Goal: Task Accomplishment & Management: Use online tool/utility

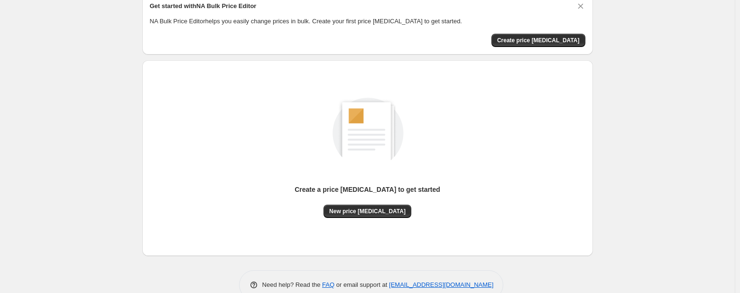
scroll to position [47, 0]
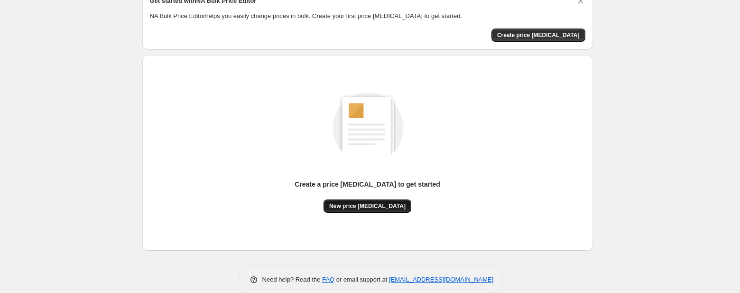
click at [378, 208] on span "New price [MEDICAL_DATA]" at bounding box center [367, 206] width 76 height 8
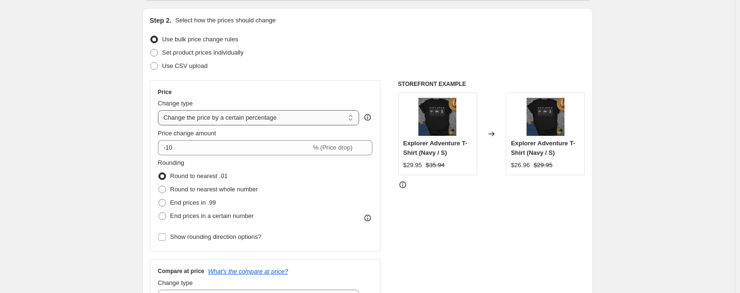
scroll to position [95, 0]
click at [333, 117] on select "Change the price to a certain amount Change the price by a certain amount Chang…" at bounding box center [259, 117] width 202 height 15
select select "to"
click at [160, 110] on select "Change the price to a certain amount Change the price by a certain amount Chang…" at bounding box center [259, 117] width 202 height 15
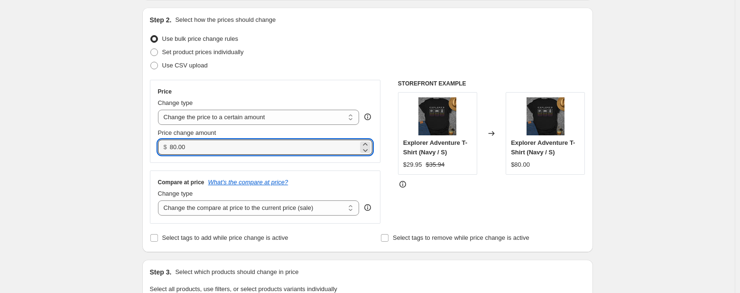
drag, startPoint x: 250, startPoint y: 146, endPoint x: 166, endPoint y: 143, distance: 84.0
click at [166, 143] on div "$ 80.00" at bounding box center [265, 146] width 215 height 15
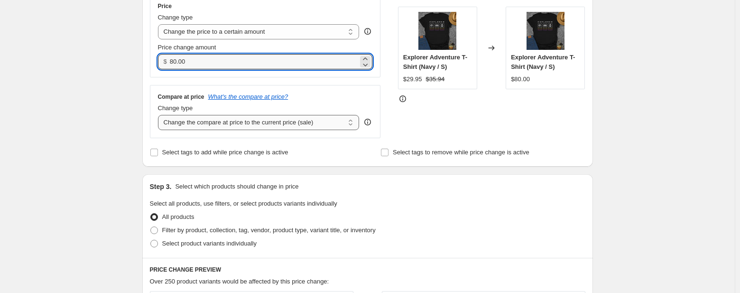
scroll to position [188, 0]
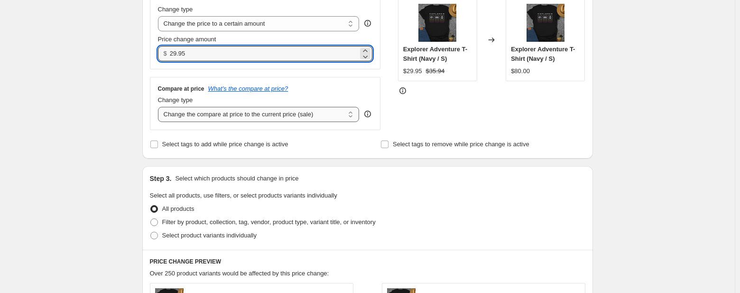
type input "29.95"
click at [266, 117] on select "Change the compare at price to the current price (sale) Change the compare at p…" at bounding box center [259, 114] width 202 height 15
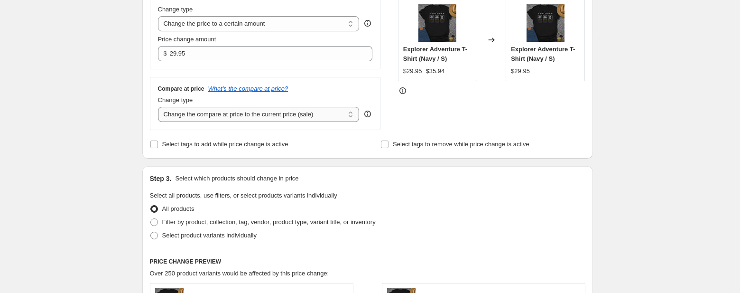
select select "percentage"
click at [160, 107] on select "Change the compare at price to the current price (sale) Change the compare at p…" at bounding box center [259, 114] width 202 height 15
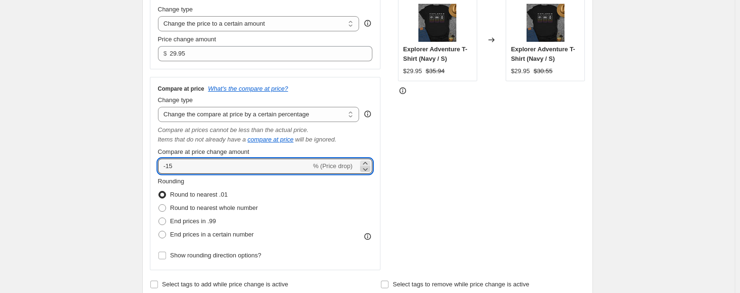
click at [367, 169] on icon at bounding box center [365, 169] width 5 height 3
drag, startPoint x: 196, startPoint y: 160, endPoint x: 99, endPoint y: 169, distance: 97.7
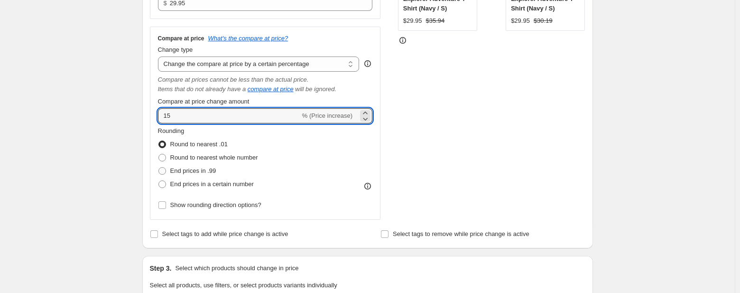
scroll to position [283, 0]
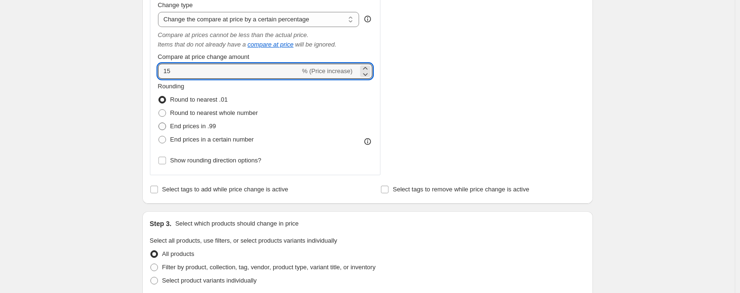
type input "15"
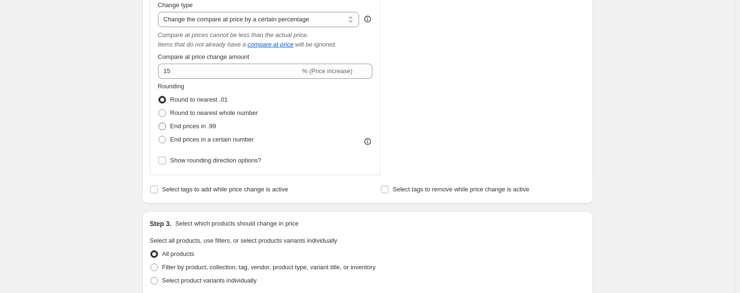
click at [162, 128] on span at bounding box center [162, 126] width 8 height 8
click at [159, 123] on input "End prices in .99" at bounding box center [158, 122] width 0 height 0
radio input "true"
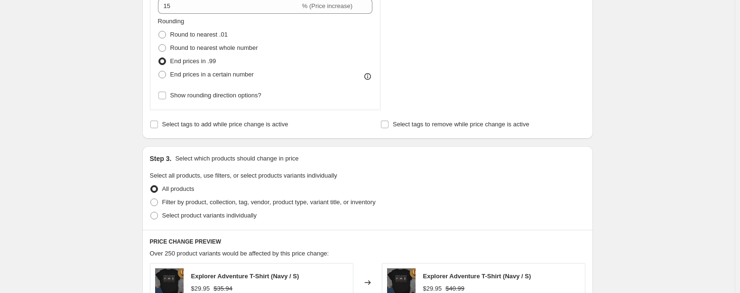
scroll to position [378, 0]
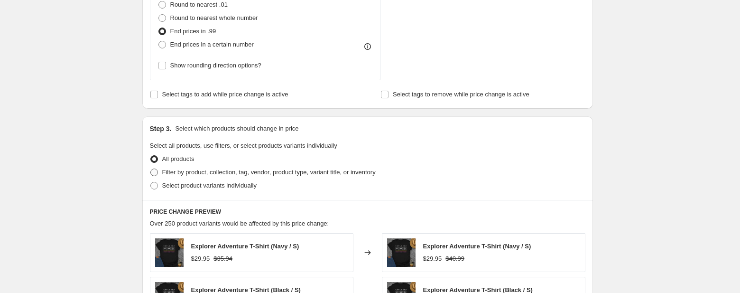
click at [158, 172] on span at bounding box center [154, 172] width 8 height 8
click at [151, 169] on input "Filter by product, collection, tag, vendor, product type, variant title, or inv…" at bounding box center [150, 168] width 0 height 0
radio input "true"
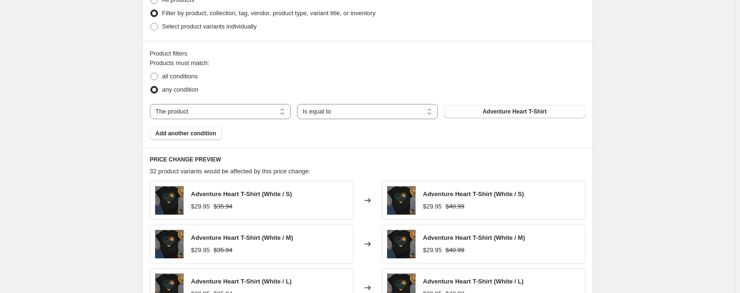
scroll to position [568, 0]
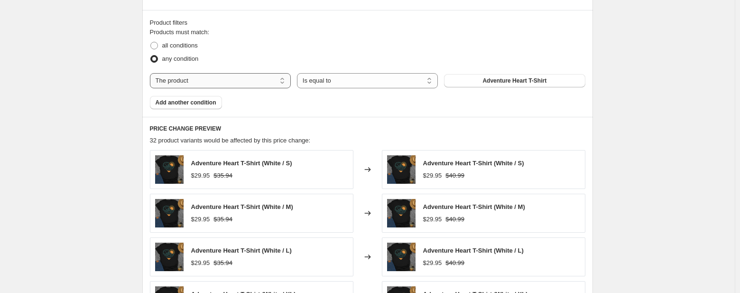
click at [240, 84] on select "The product The product's collection The product's tag The product's vendor The…" at bounding box center [220, 80] width 141 height 15
select select "product_type"
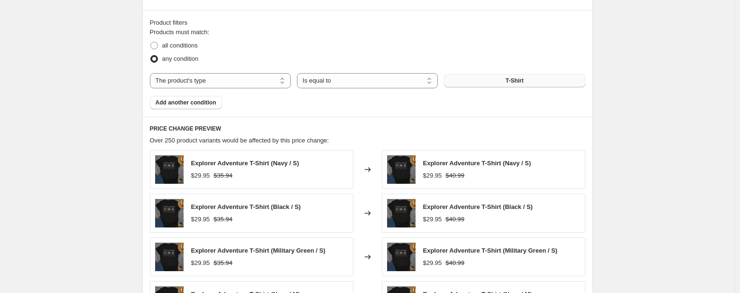
click at [484, 82] on button "T-Shirt" at bounding box center [514, 80] width 141 height 13
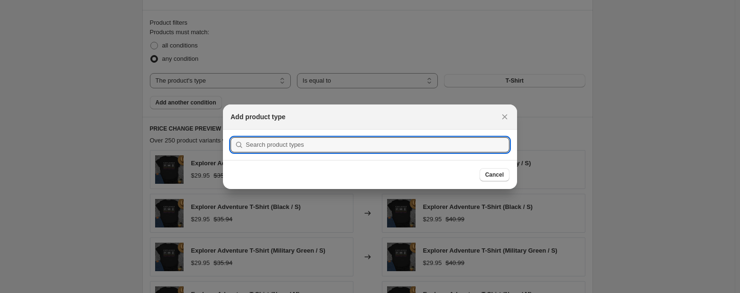
click at [666, 139] on div at bounding box center [370, 146] width 740 height 293
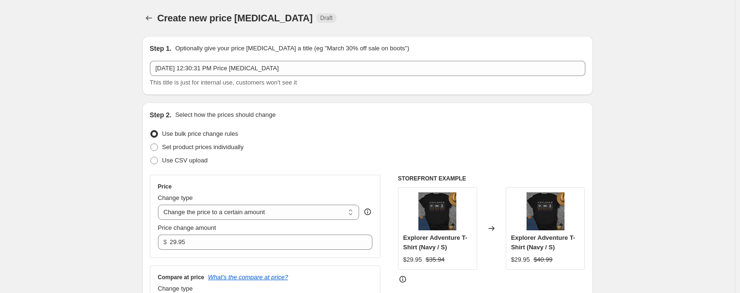
scroll to position [568, 0]
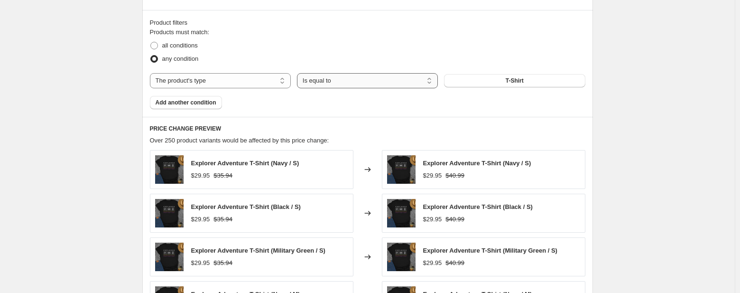
click at [417, 85] on select "Is equal to Is not equal to" at bounding box center [367, 80] width 141 height 15
click at [158, 46] on span at bounding box center [154, 46] width 8 height 8
click at [151, 42] on input "all conditions" at bounding box center [150, 42] width 0 height 0
radio input "true"
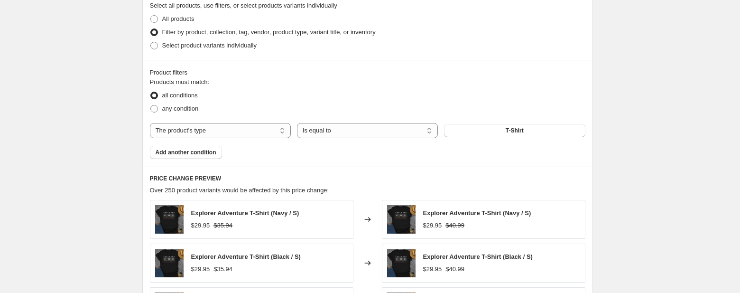
scroll to position [520, 0]
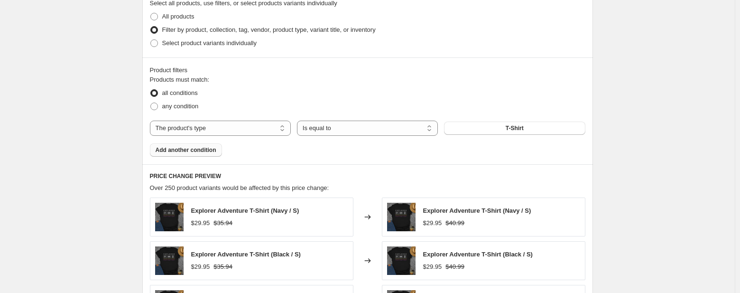
click at [204, 148] on span "Add another condition" at bounding box center [186, 150] width 61 height 8
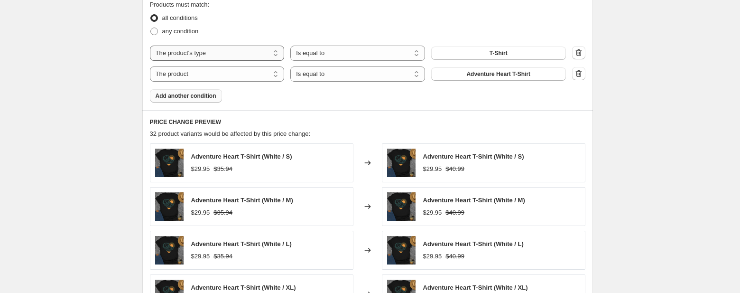
scroll to position [615, 0]
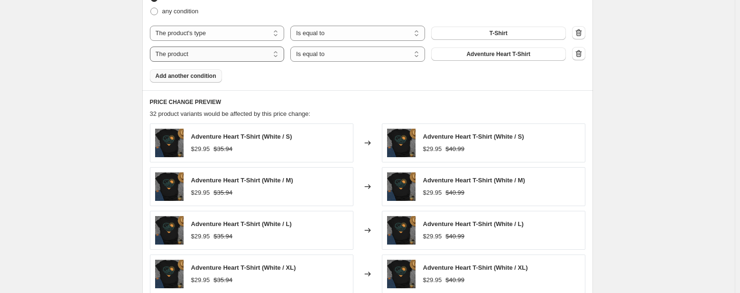
click at [258, 58] on select "The product The product's collection The product's tag The product's vendor The…" at bounding box center [217, 53] width 135 height 15
select select "product_type"
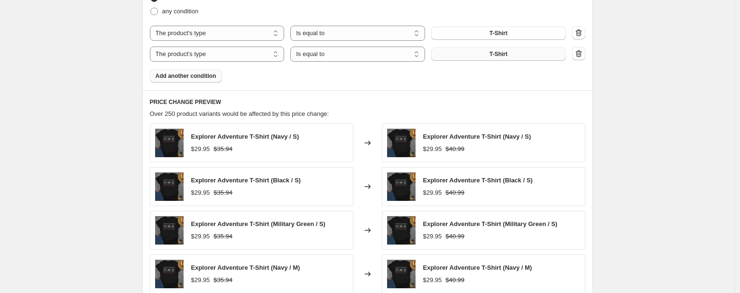
click at [479, 56] on button "T-Shirt" at bounding box center [498, 53] width 135 height 13
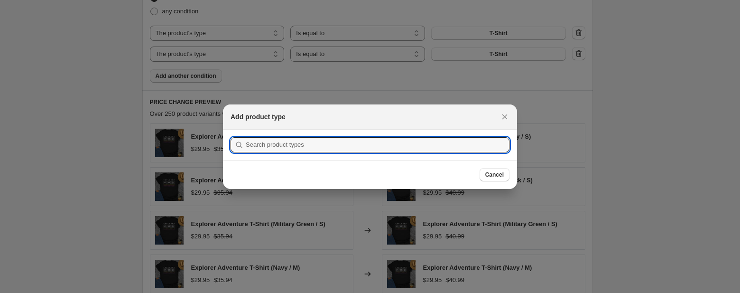
type input "s"
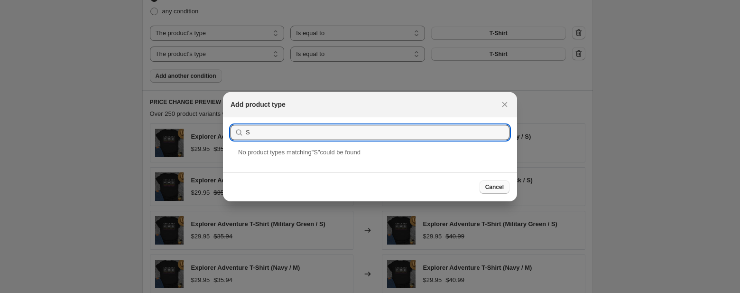
type input "S"
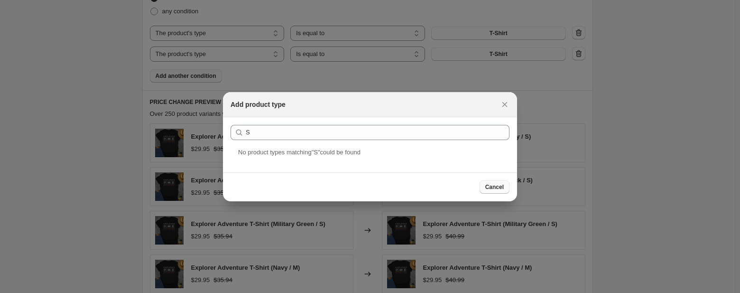
click at [500, 191] on button "Cancel" at bounding box center [494, 186] width 30 height 13
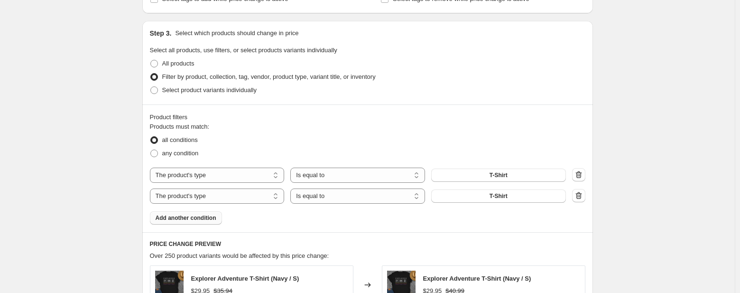
scroll to position [473, 0]
click at [264, 200] on select "The product The product's collection The product's tag The product's vendor The…" at bounding box center [217, 196] width 135 height 15
select select "product"
click at [489, 177] on button "T-Shirt" at bounding box center [498, 175] width 135 height 13
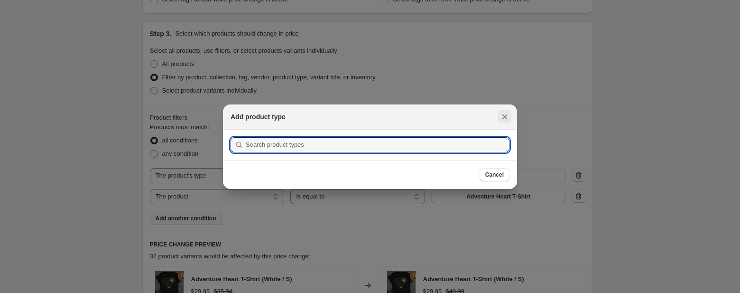
click at [509, 114] on icon "Close" at bounding box center [504, 116] width 9 height 9
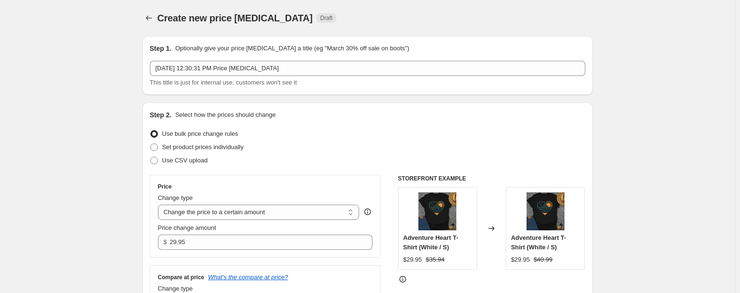
scroll to position [473, 0]
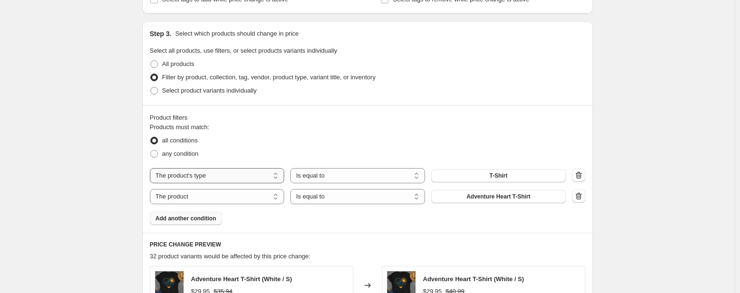
click at [220, 177] on select "The product The product's collection The product's tag The product's vendor The…" at bounding box center [217, 175] width 135 height 15
select select "title"
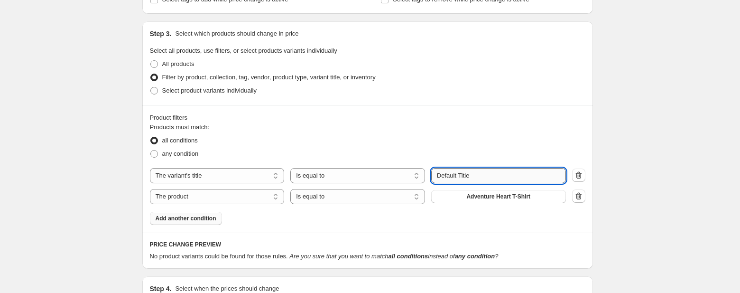
click at [471, 175] on input "Default Title" at bounding box center [498, 175] width 135 height 15
click at [156, 154] on span at bounding box center [154, 154] width 8 height 8
click at [151, 150] on input "any condition" at bounding box center [150, 150] width 0 height 0
radio input "true"
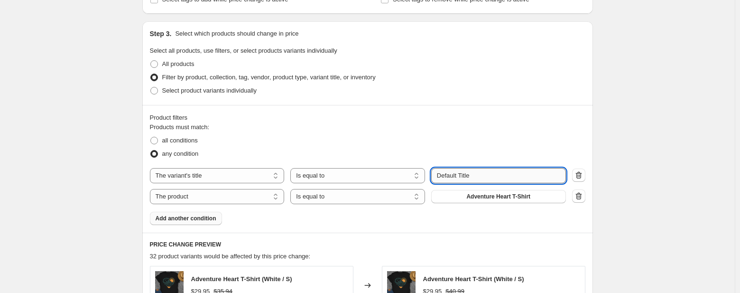
click at [474, 178] on input "Default Title" at bounding box center [498, 175] width 135 height 15
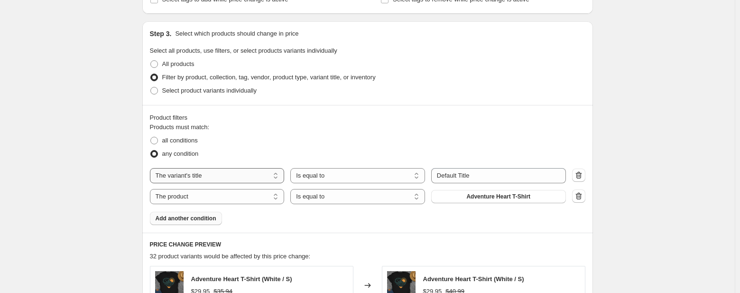
click at [239, 177] on select "The product The product's collection The product's tag The product's vendor The…" at bounding box center [217, 175] width 135 height 15
click at [264, 180] on select "The product The product's collection The product's tag The product's vendor The…" at bounding box center [217, 175] width 135 height 15
select select "product"
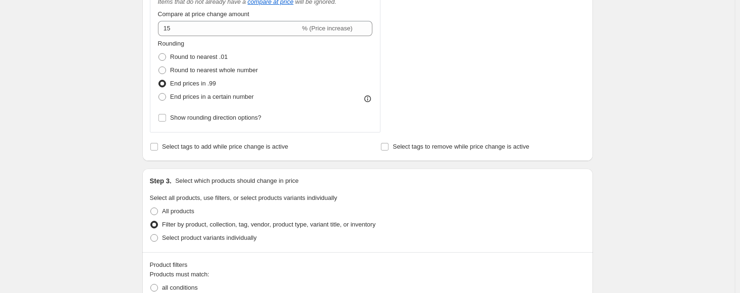
scroll to position [332, 0]
